Goal: Information Seeking & Learning: Learn about a topic

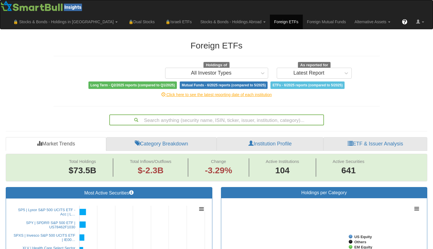
click at [177, 117] on div "Search anything (security name, ISIN, ticker, issuer, institution, category)..." at bounding box center [216, 119] width 215 height 11
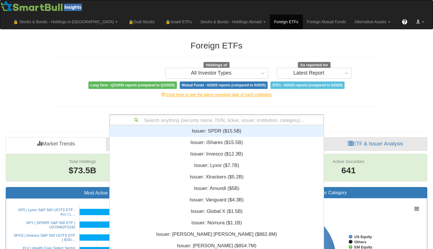
scroll to position [19, 0]
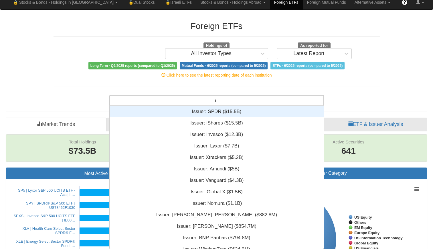
type input "i5"
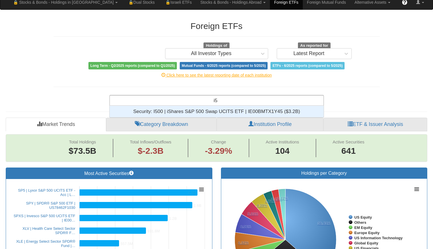
scroll to position [5, 5]
click at [188, 113] on div "Security: ‎I500 | iShares S&P 500 Swap UCITS ETF | IE00BMTX1Y45 ‎($3.2B)‏" at bounding box center [217, 111] width 214 height 11
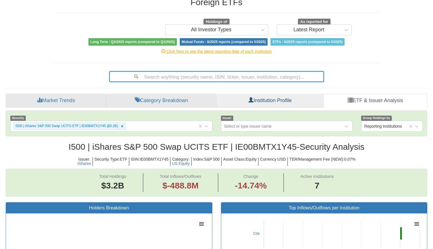
scroll to position [12, 411]
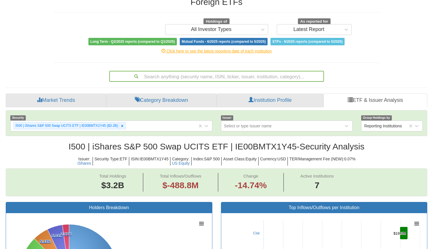
click at [354, 159] on h5 "TER/Management Fee (NEW) : 0.07%" at bounding box center [322, 161] width 69 height 9
click at [352, 159] on h5 "TER/Management Fee (NEW) : 0.07%" at bounding box center [322, 161] width 69 height 9
drag, startPoint x: 352, startPoint y: 159, endPoint x: 374, endPoint y: 164, distance: 21.6
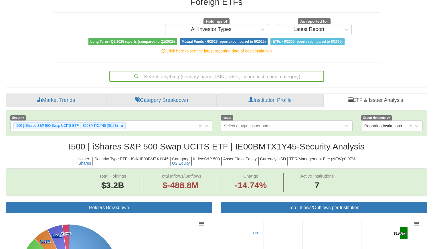
click at [374, 164] on span "Issuer : iShares Security Type : ETF ISIN : IE00BMTX1Y45 Category : US Equity I…" at bounding box center [217, 161] width 422 height 15
click at [282, 148] on h2 "I500 | iShares S&P 500 Swap UCITS ETF | IE00BMTX1Y45 - Security Analysis" at bounding box center [217, 145] width 422 height 9
drag, startPoint x: 282, startPoint y: 148, endPoint x: 347, endPoint y: 147, distance: 65.3
click at [347, 147] on h2 "I500 | iShares S&P 500 Swap UCITS ETF | IE00BMTX1Y45 - Security Analysis" at bounding box center [217, 145] width 422 height 9
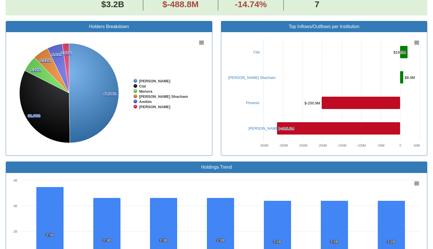
click at [347, 147] on rect at bounding box center [324, 93] width 197 height 115
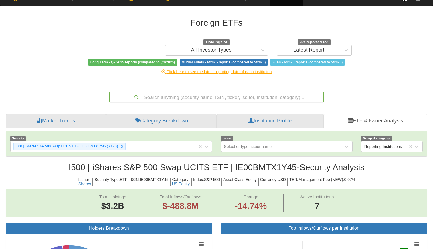
scroll to position [22, 0]
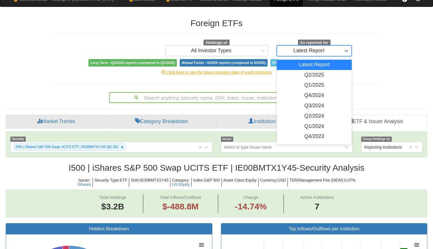
click at [305, 51] on div "Latest Report" at bounding box center [308, 51] width 31 height 6
click at [315, 72] on div "Q2/2025" at bounding box center [314, 75] width 75 height 10
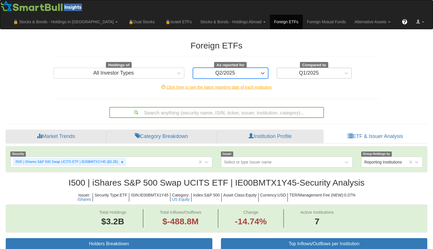
scroll to position [12, 411]
click at [322, 74] on div "Q1/2025" at bounding box center [309, 72] width 64 height 9
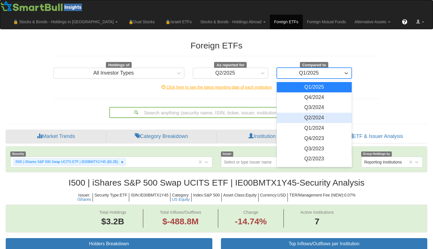
click at [317, 117] on div "Q2/2024" at bounding box center [314, 118] width 75 height 10
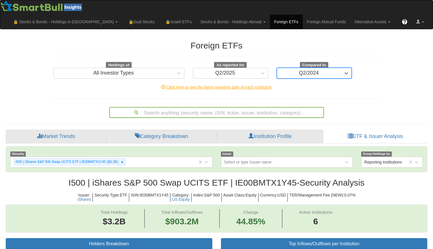
scroll to position [12, 411]
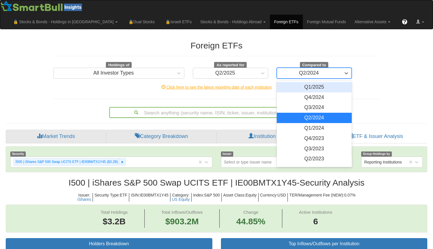
click at [319, 74] on div "Q2/2024" at bounding box center [309, 72] width 64 height 9
click at [314, 97] on div "Q4/2024" at bounding box center [314, 97] width 75 height 10
